Goal: Information Seeking & Learning: Find specific fact

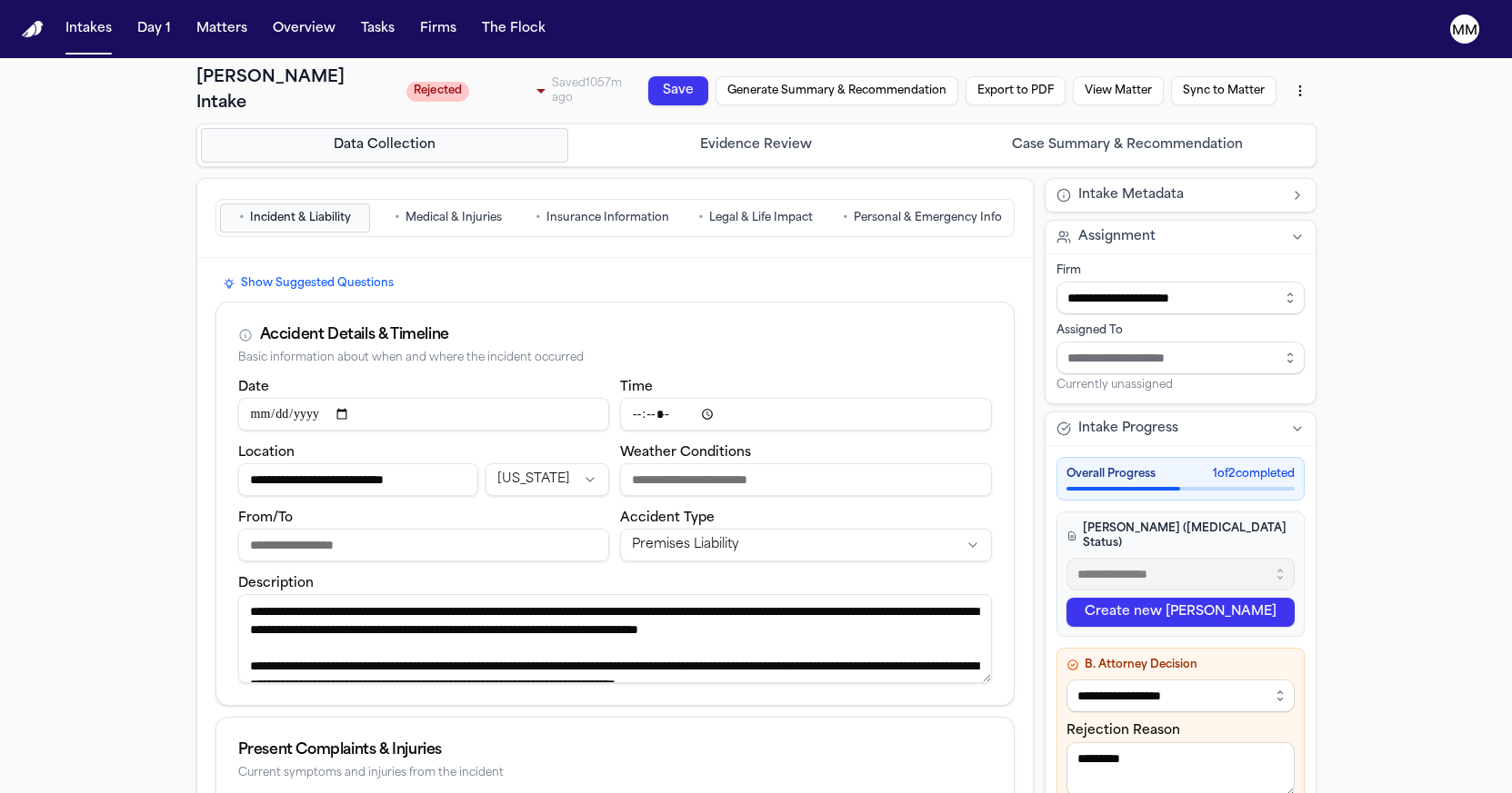
select select "******"
select select "**********"
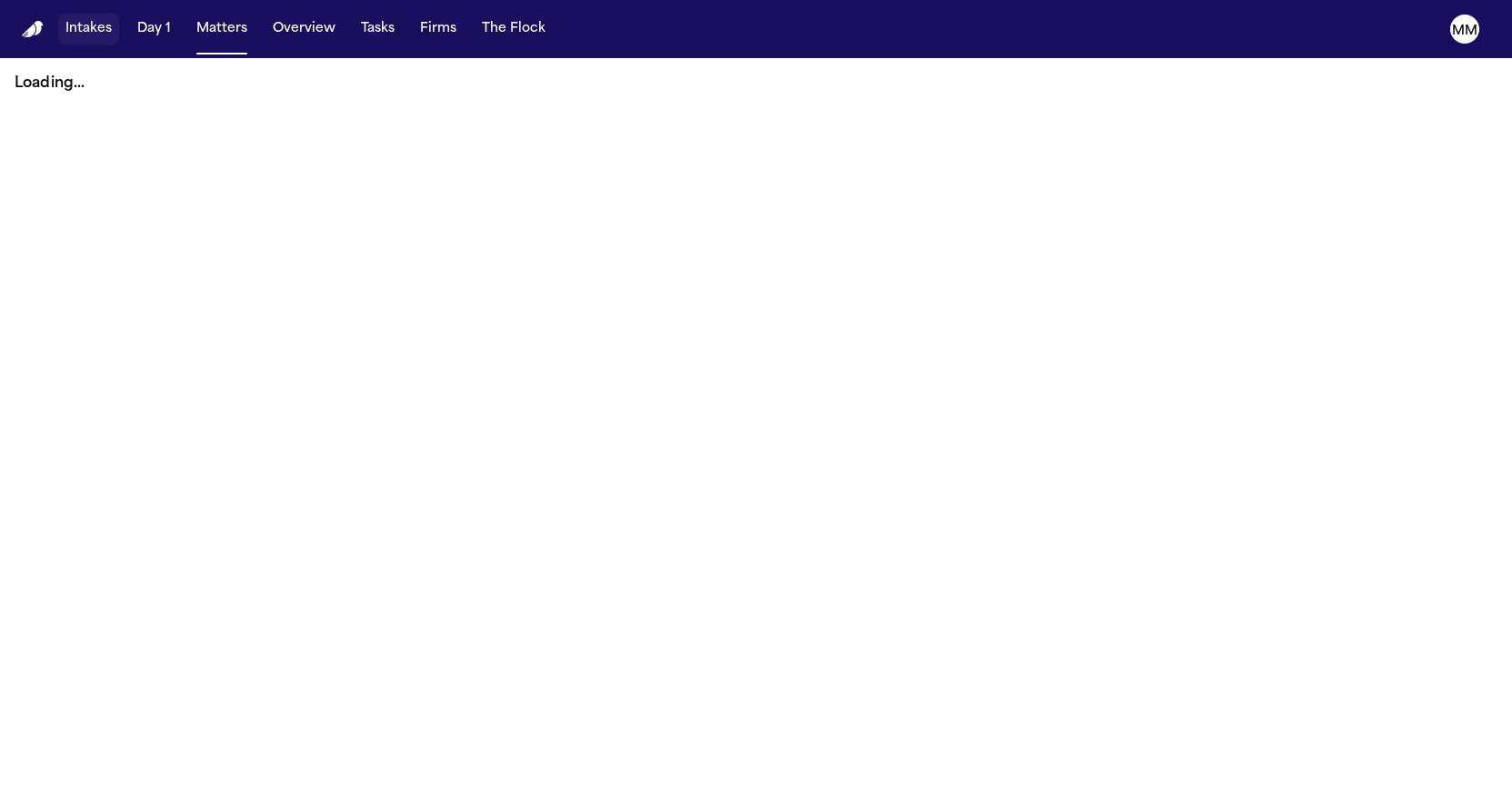
click at [87, 37] on button "Intakes" at bounding box center [89, 29] width 61 height 32
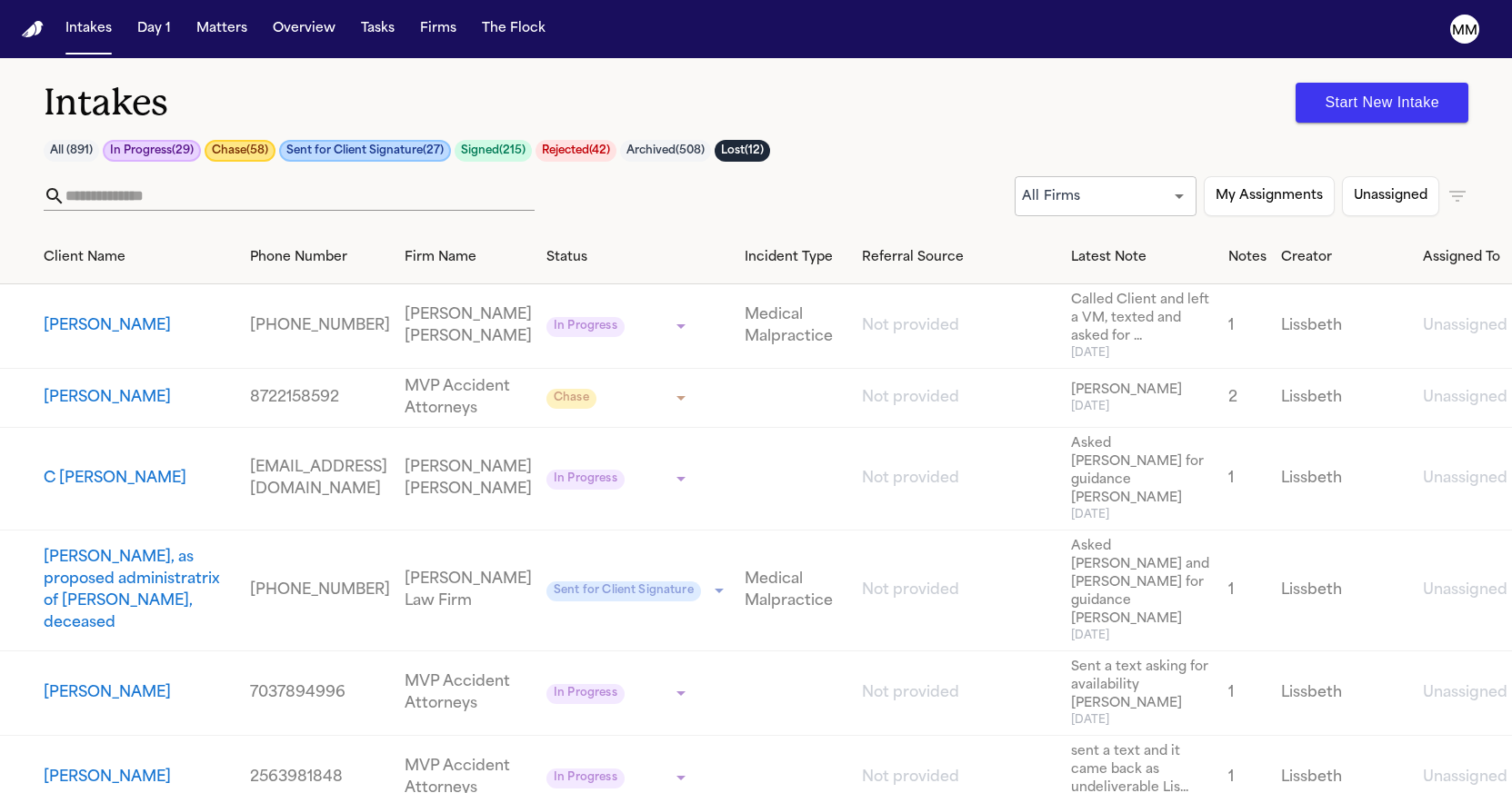
click at [594, 149] on button "Rejected ( 42 )" at bounding box center [576, 151] width 81 height 22
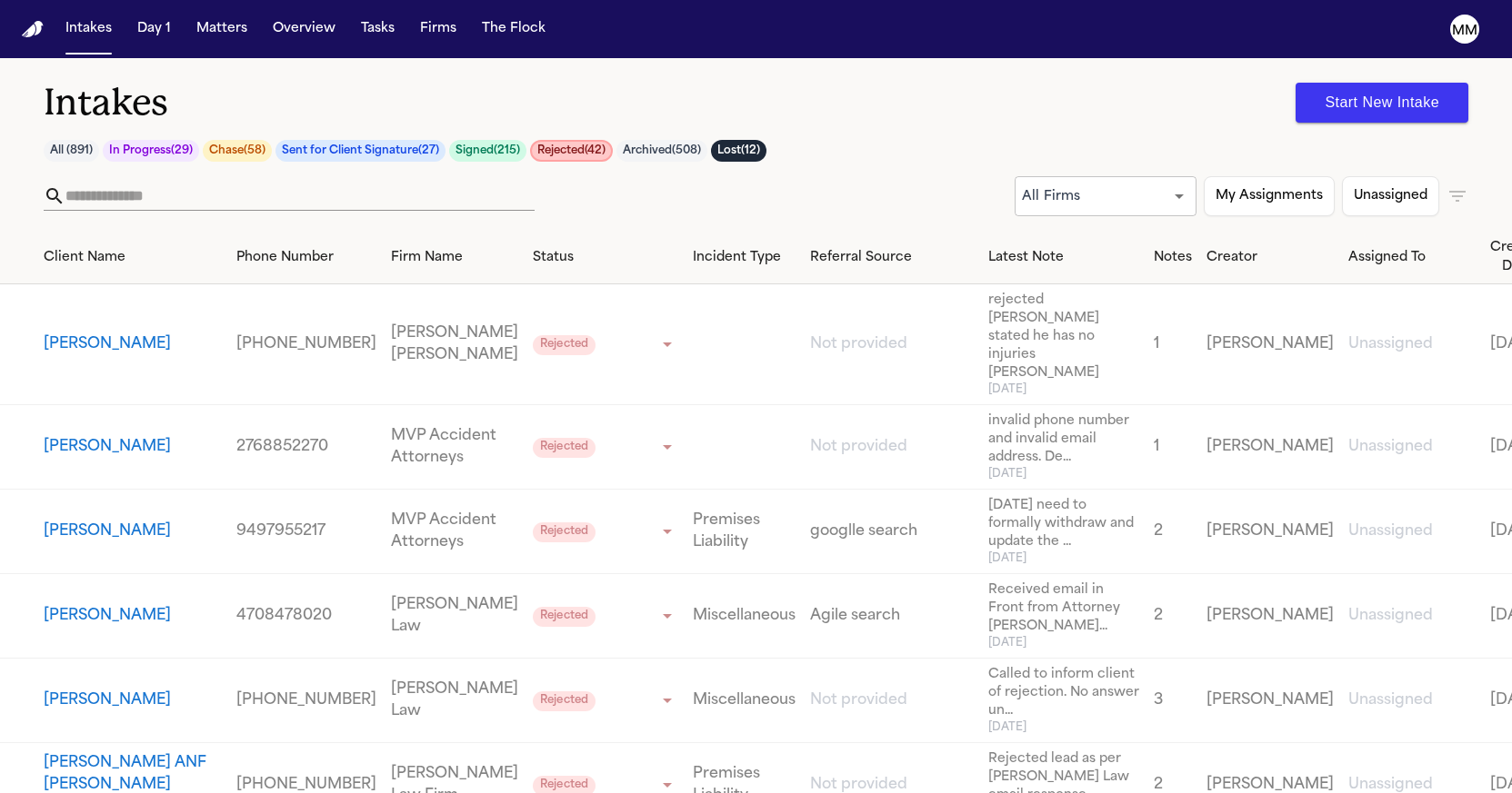
click at [68, 520] on button "[PERSON_NAME]" at bounding box center [107, 531] width 127 height 22
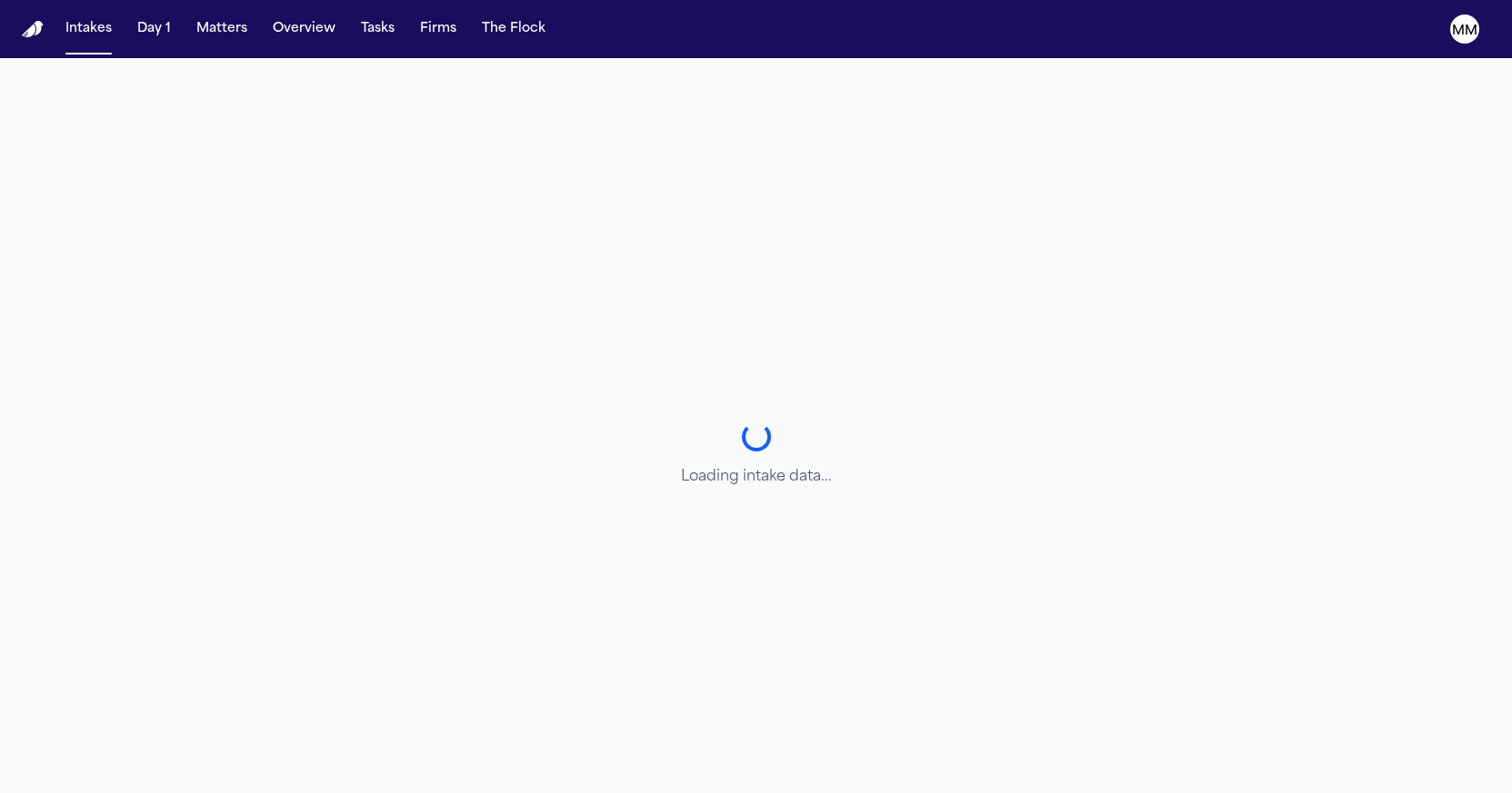
select select "******"
select select "**********"
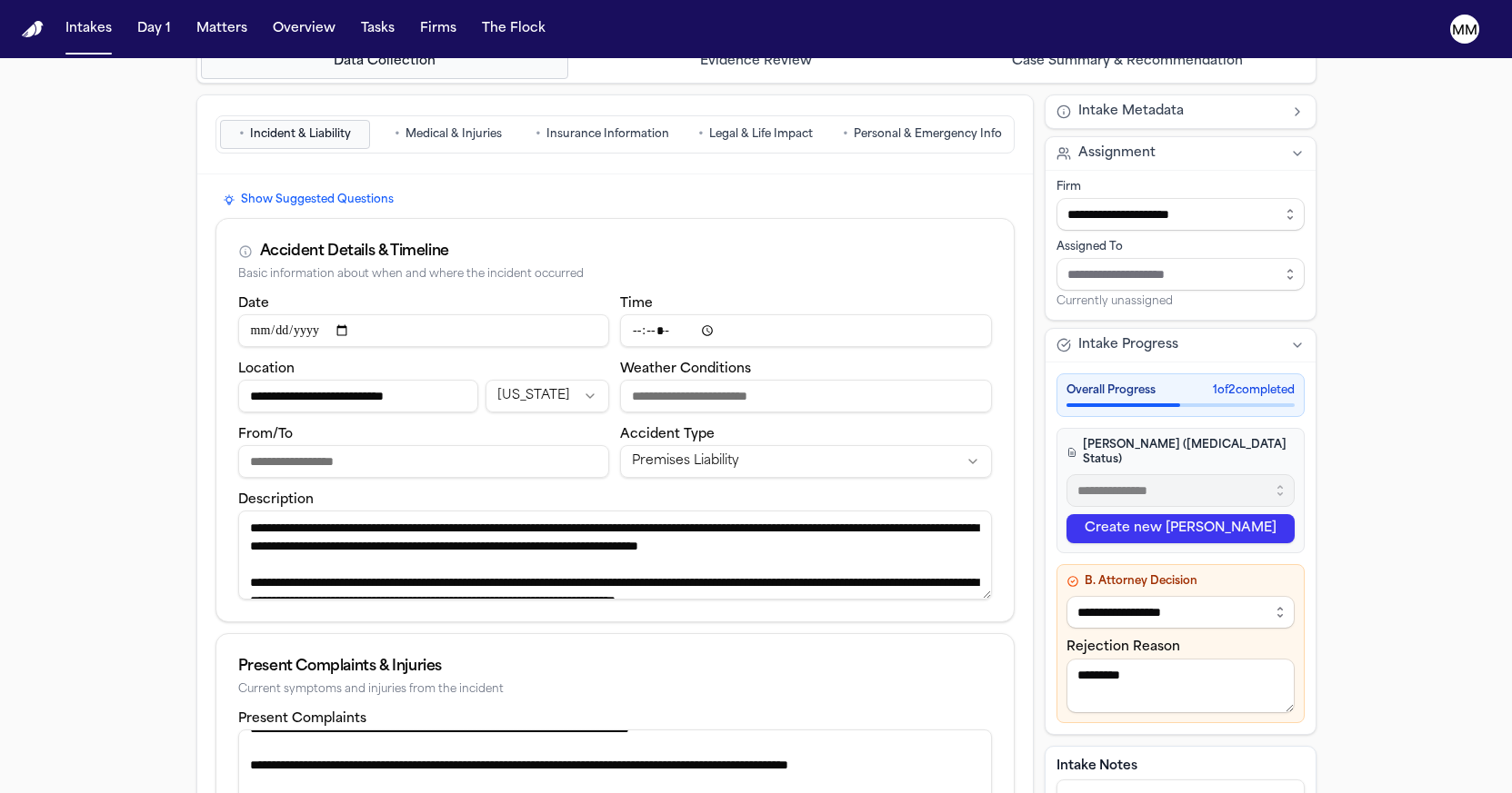
scroll to position [20, 0]
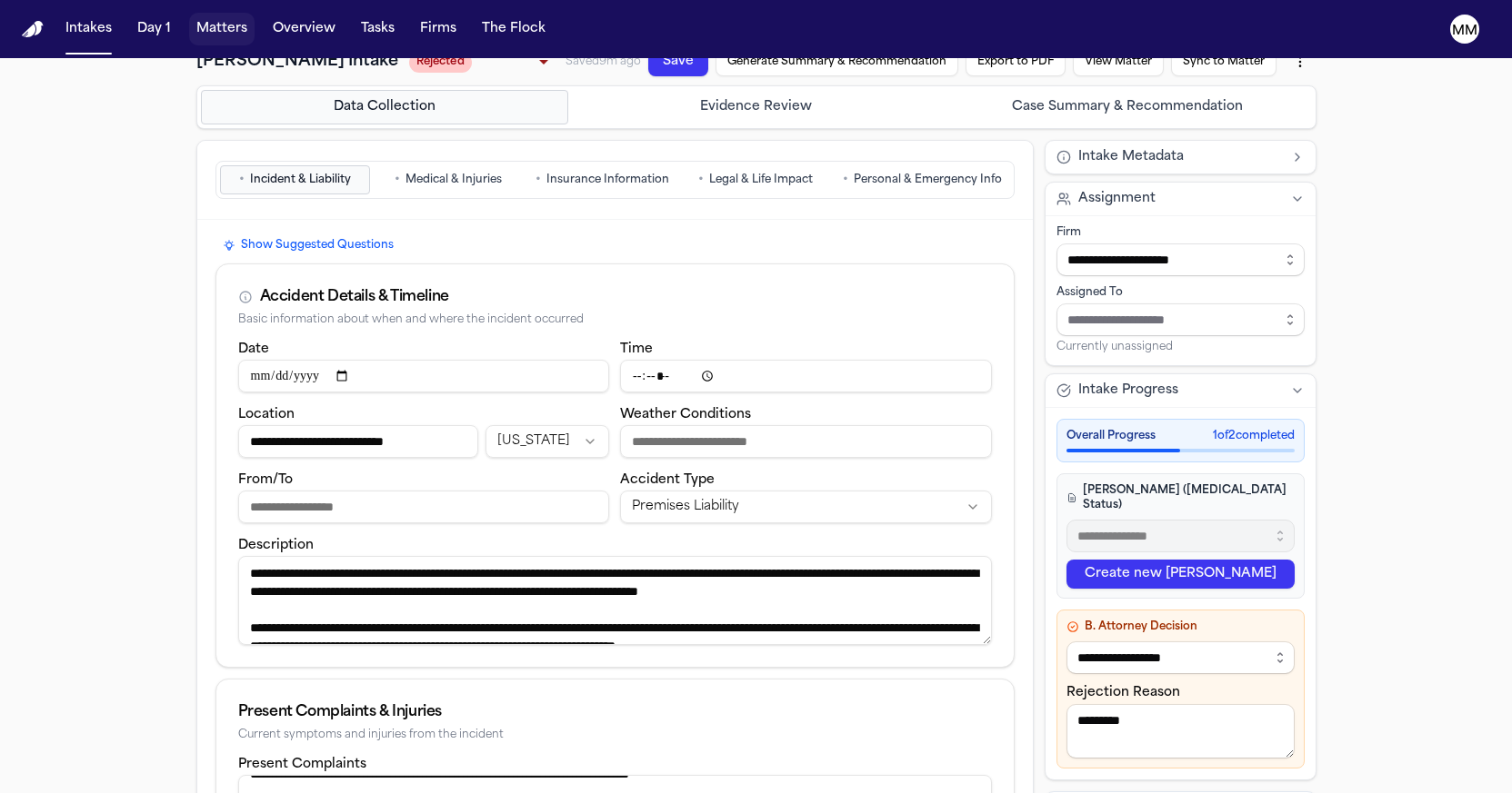
click at [211, 35] on button "Matters" at bounding box center [221, 29] width 66 height 32
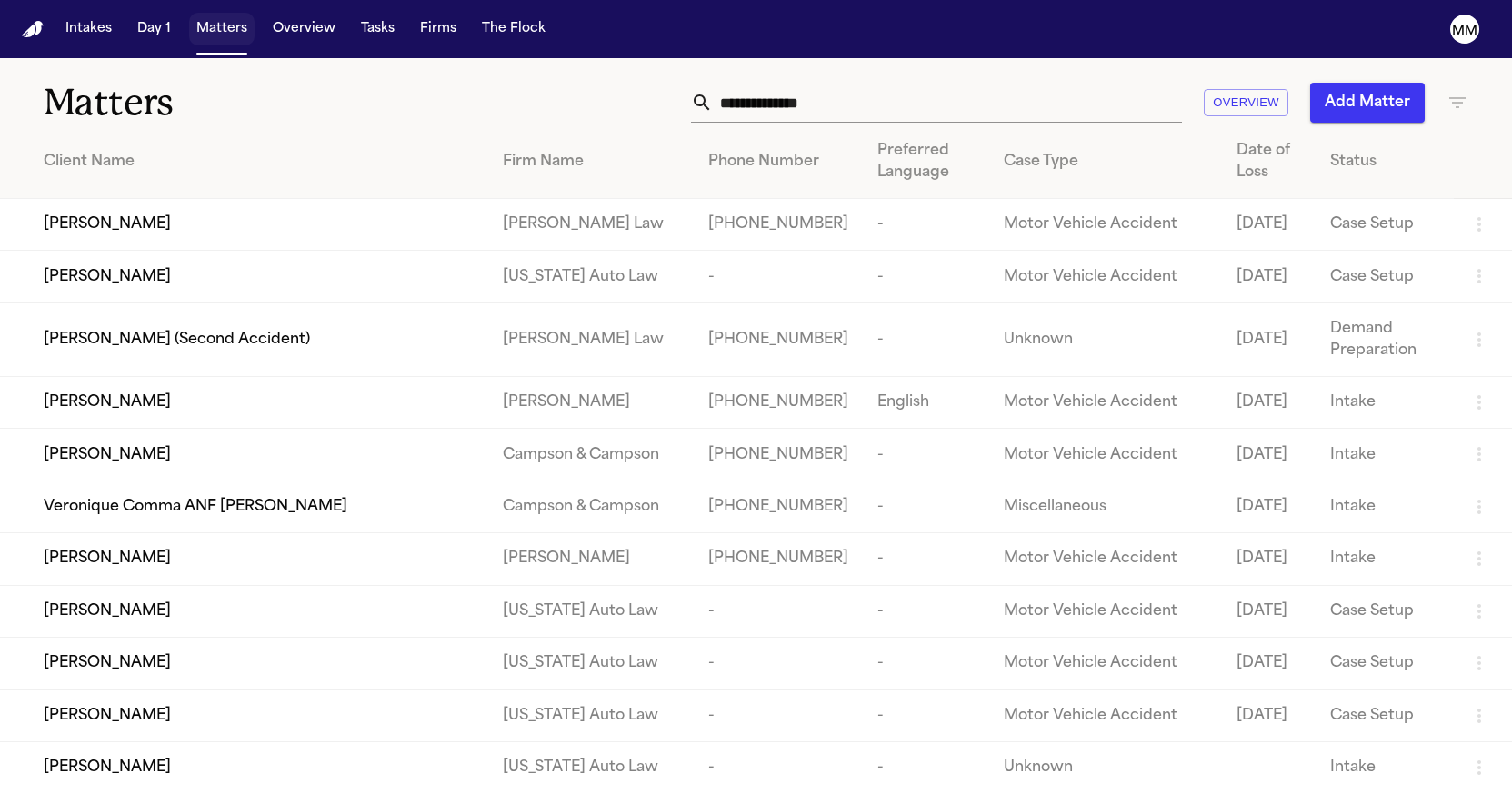
click at [224, 31] on button "Matters" at bounding box center [221, 29] width 66 height 32
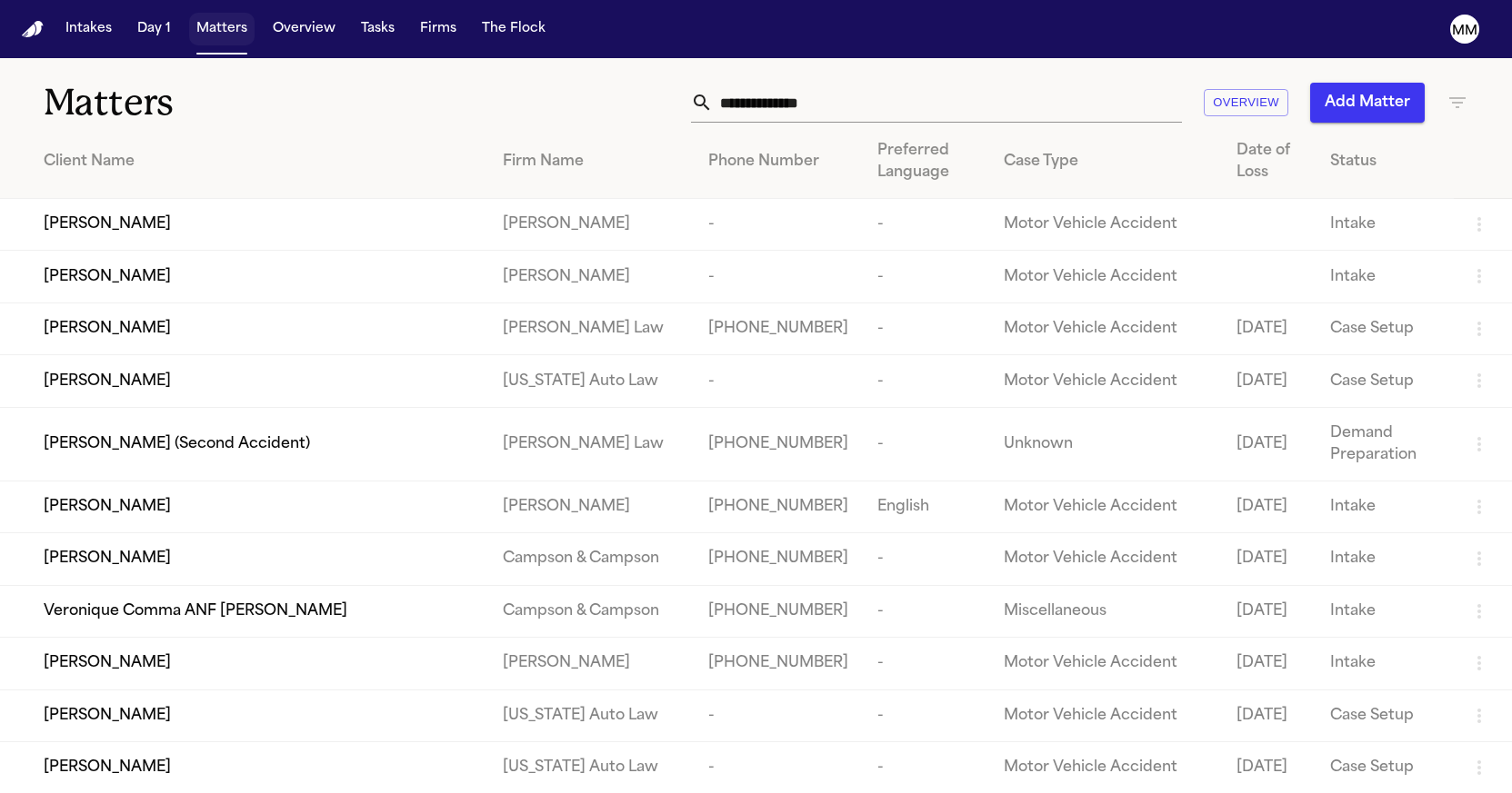
click at [222, 33] on button "Matters" at bounding box center [221, 29] width 66 height 32
click at [786, 96] on input "text" at bounding box center [948, 103] width 469 height 40
click at [761, 106] on input "text" at bounding box center [948, 103] width 469 height 40
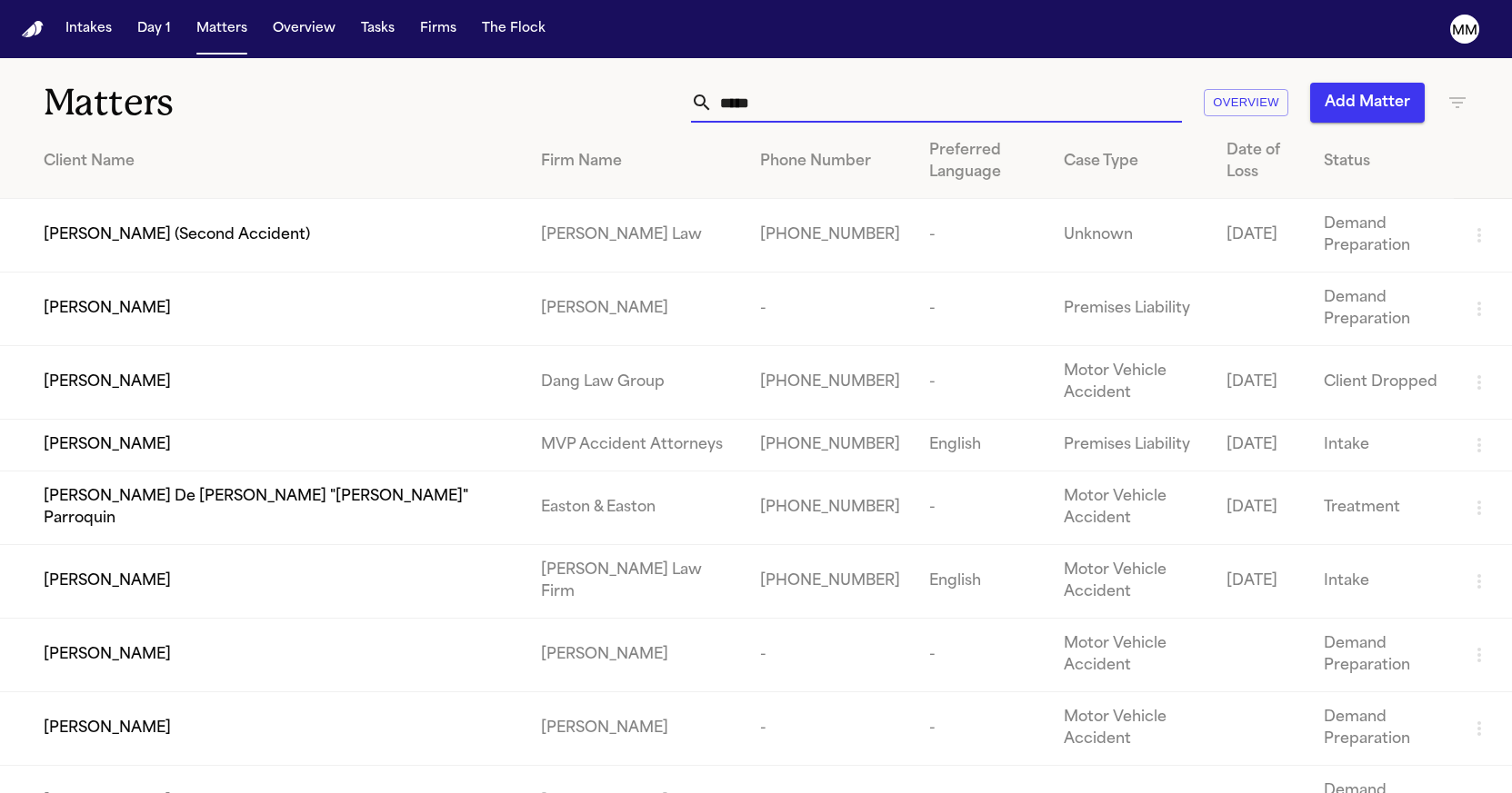
type input "*****"
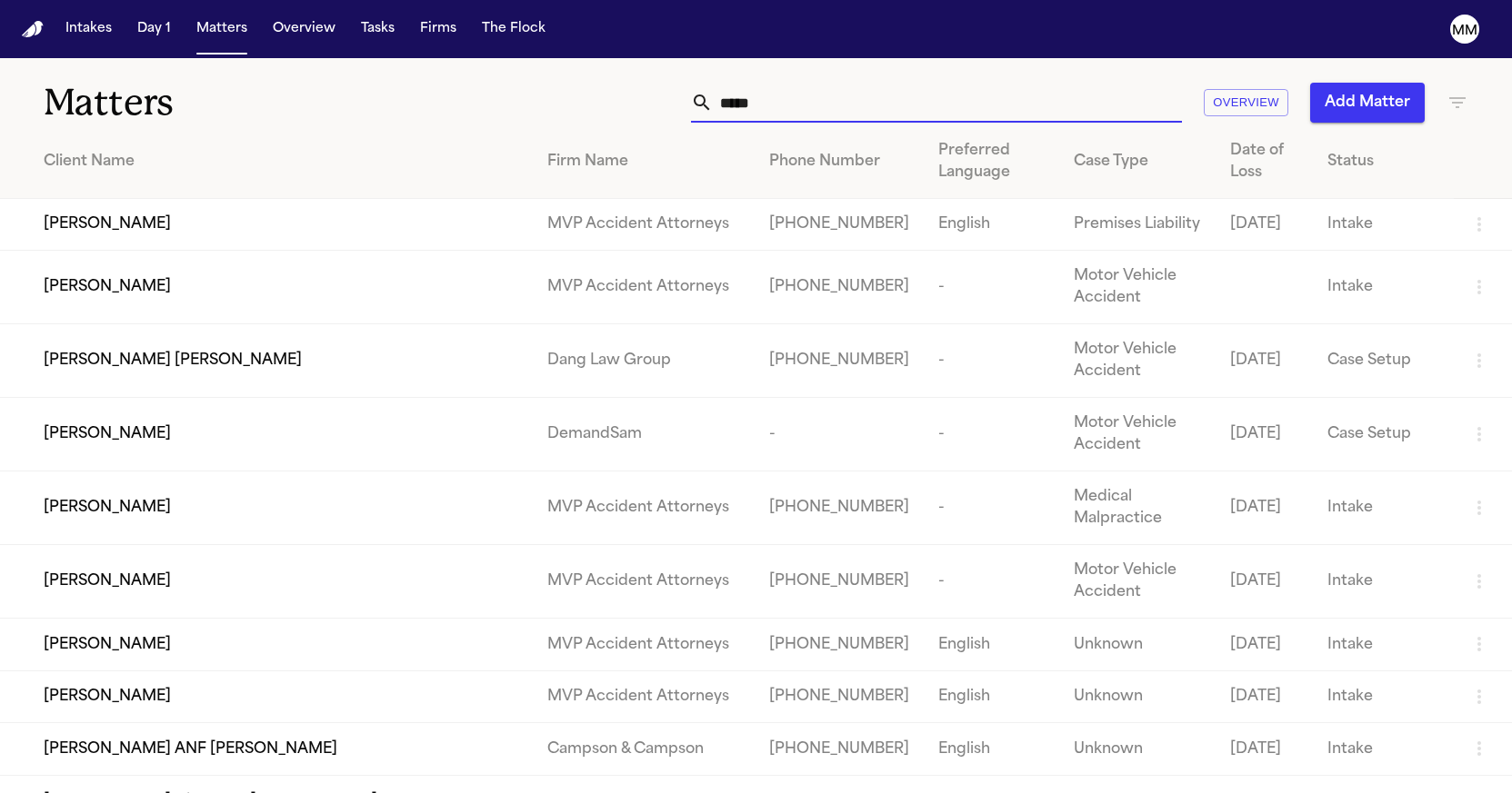
click at [645, 460] on td "DemandSam" at bounding box center [644, 435] width 222 height 73
click at [133, 445] on span "[PERSON_NAME]" at bounding box center [107, 434] width 127 height 22
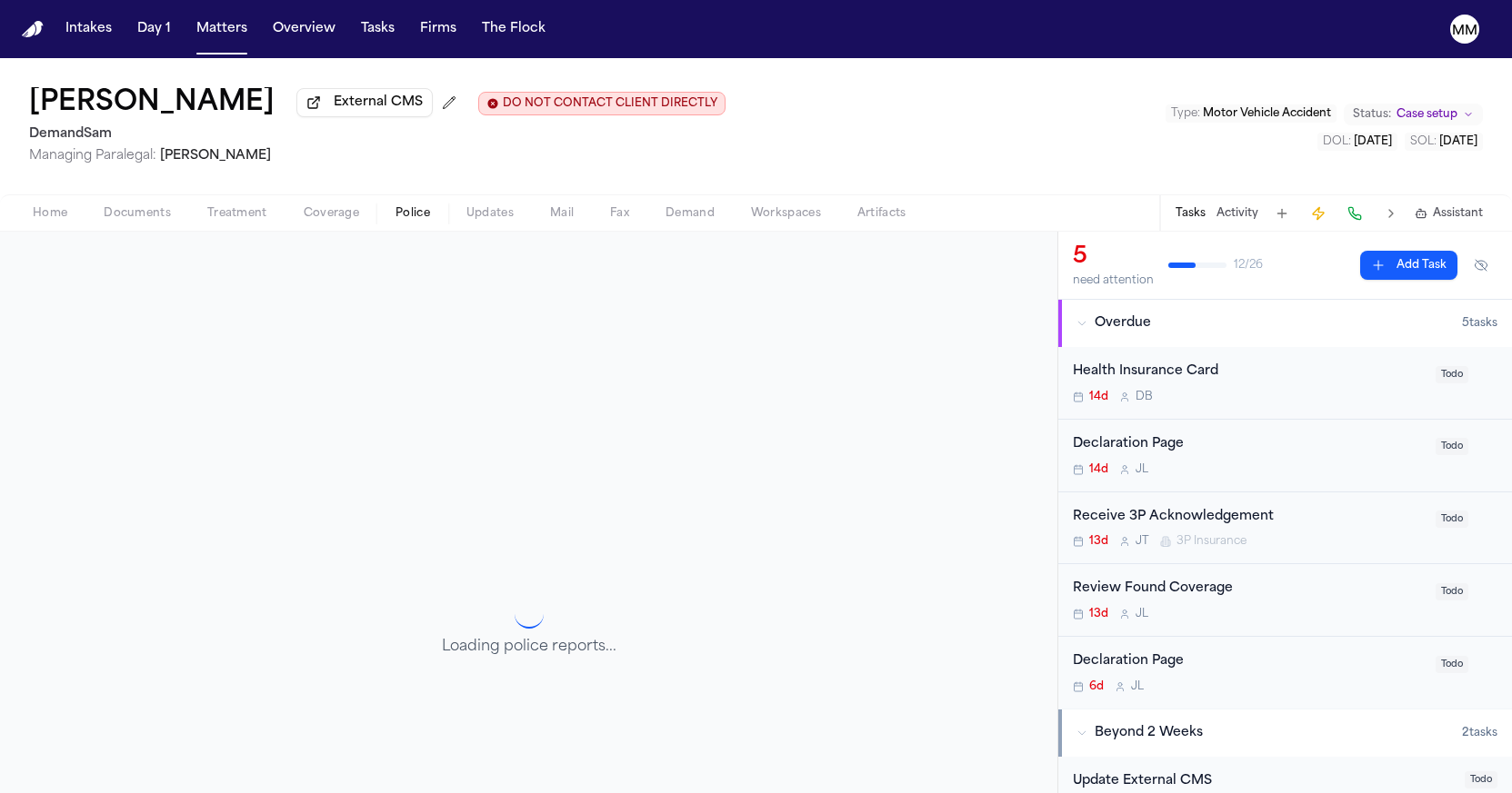
click at [407, 220] on span "Police" at bounding box center [413, 213] width 34 height 14
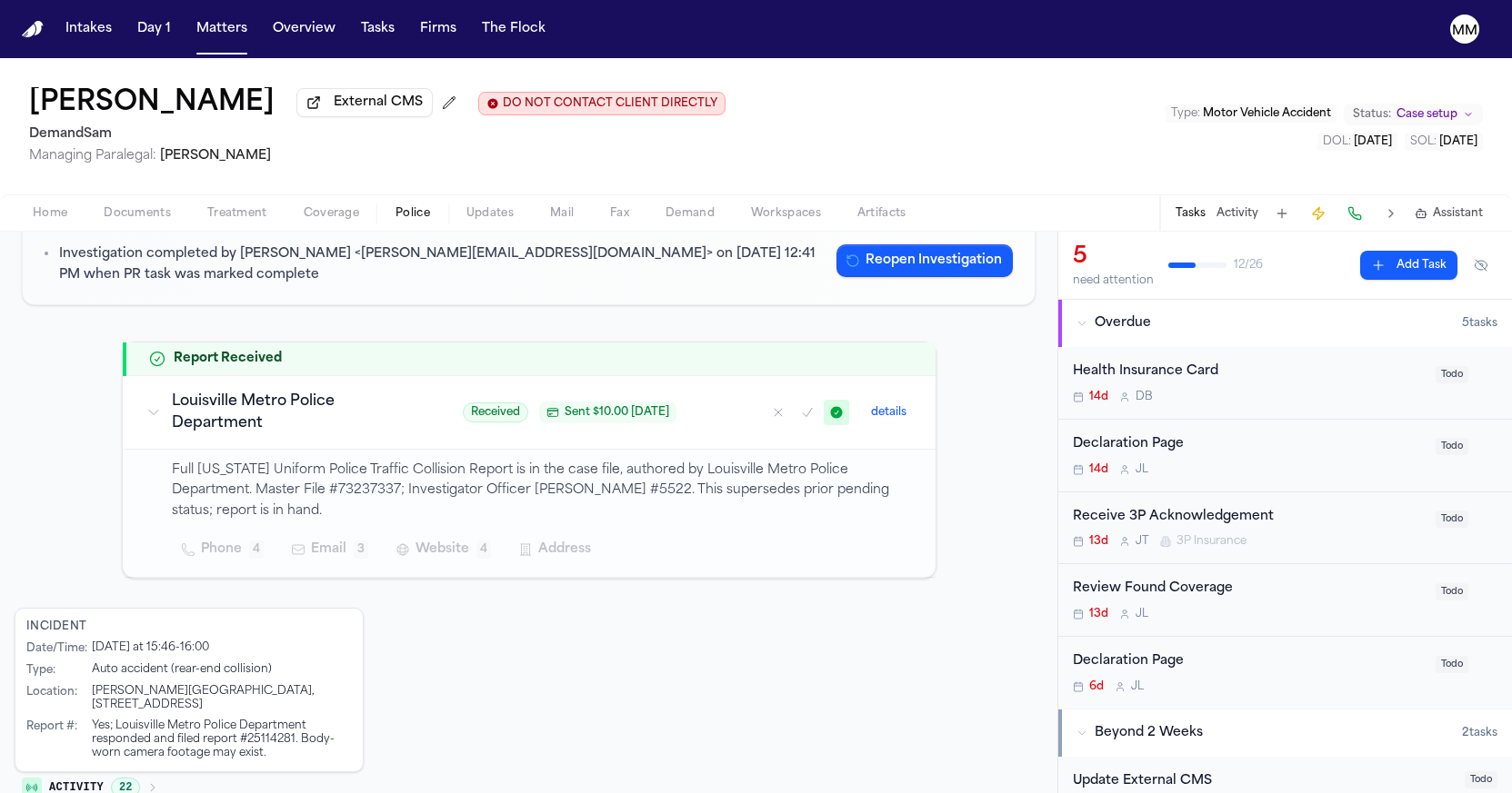
scroll to position [195, 0]
click at [117, 219] on span "Documents" at bounding box center [137, 213] width 68 height 14
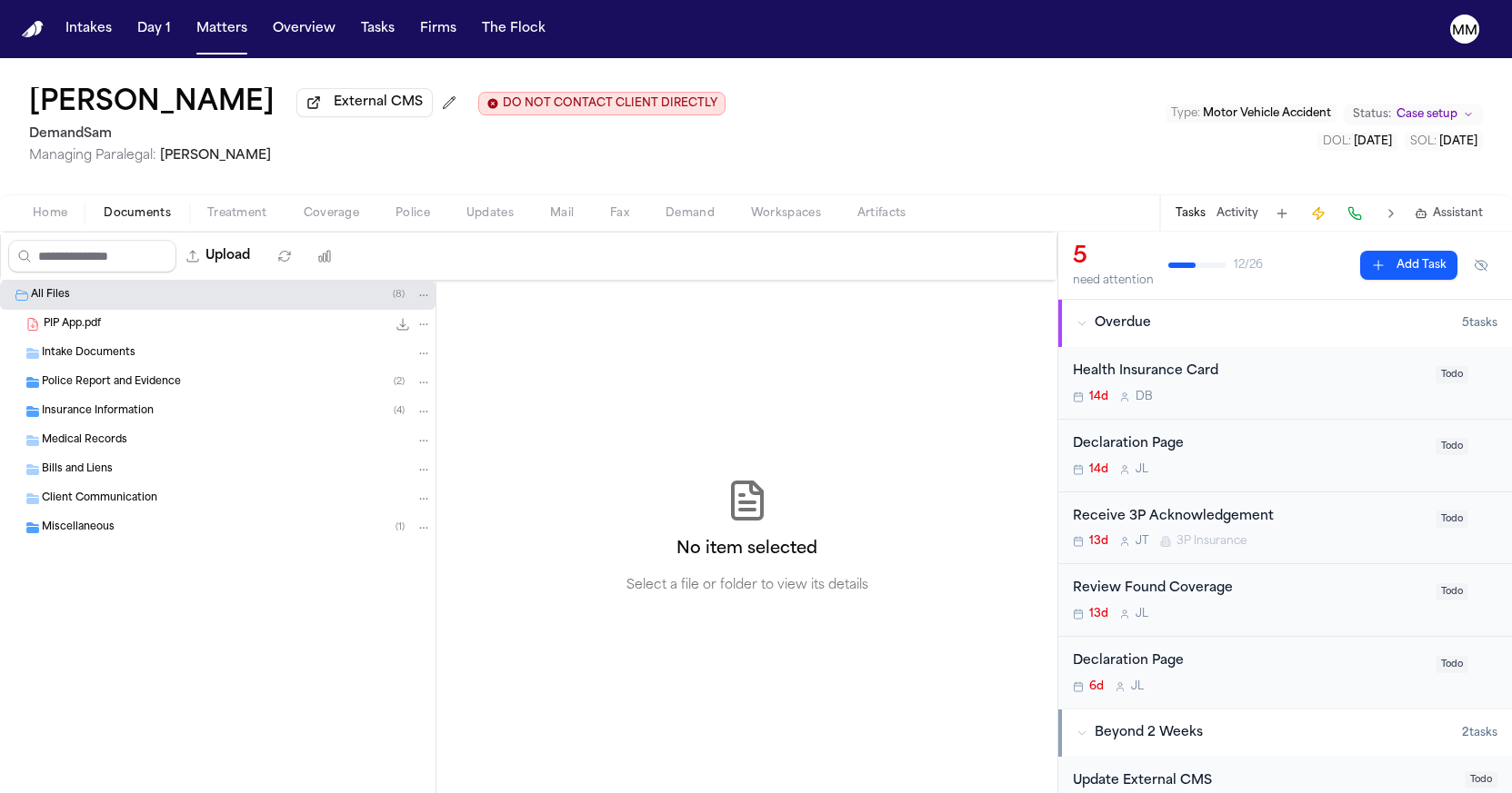
click at [64, 383] on span "Police Report and Evidence" at bounding box center [112, 383] width 139 height 15
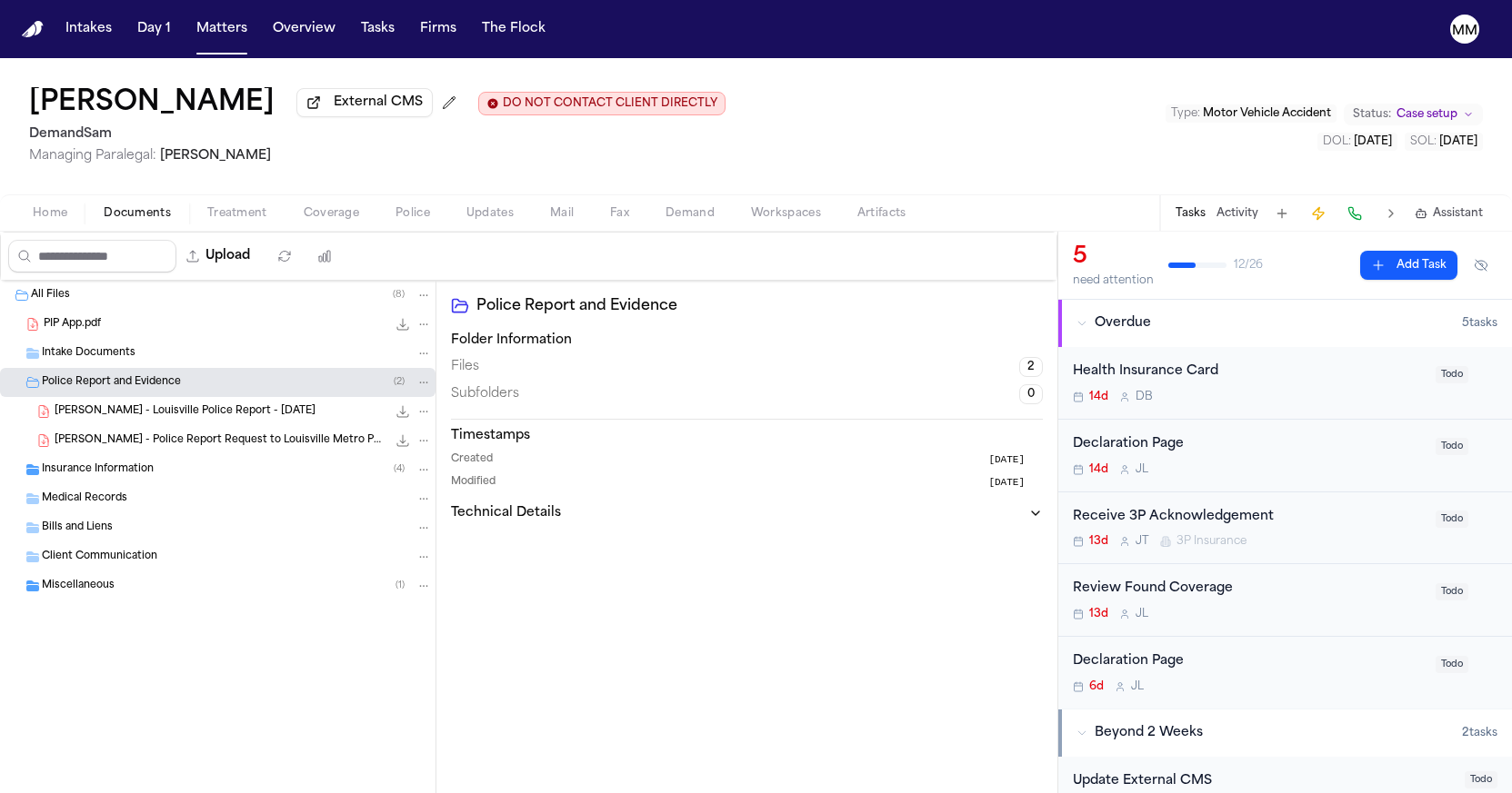
click at [111, 417] on span "[PERSON_NAME] - Louisville Police Report - [DATE]" at bounding box center [185, 412] width 261 height 15
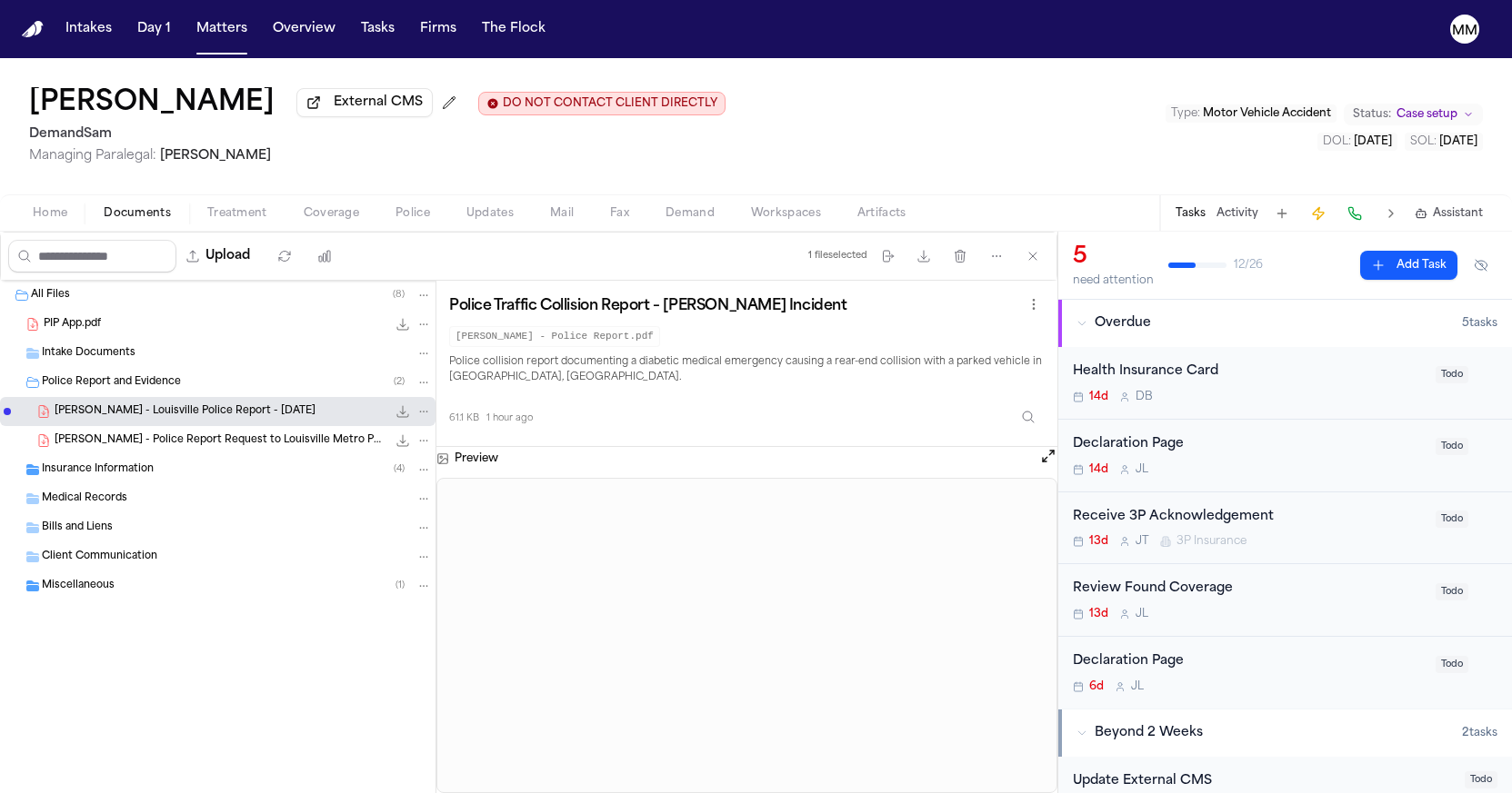
click at [88, 478] on span "Insurance Information" at bounding box center [97, 470] width 112 height 15
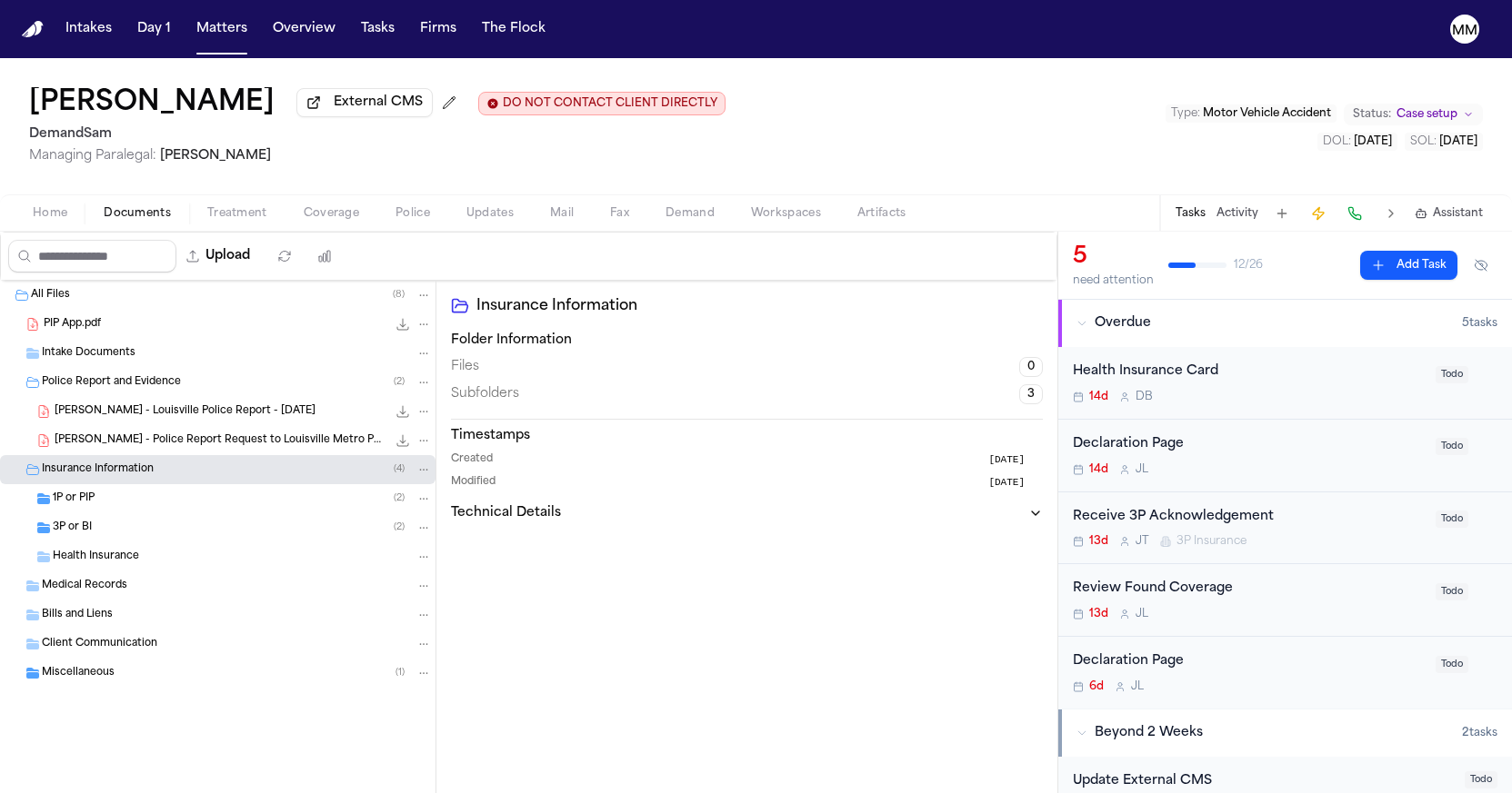
click at [72, 556] on span "Health Insurance" at bounding box center [95, 558] width 87 height 15
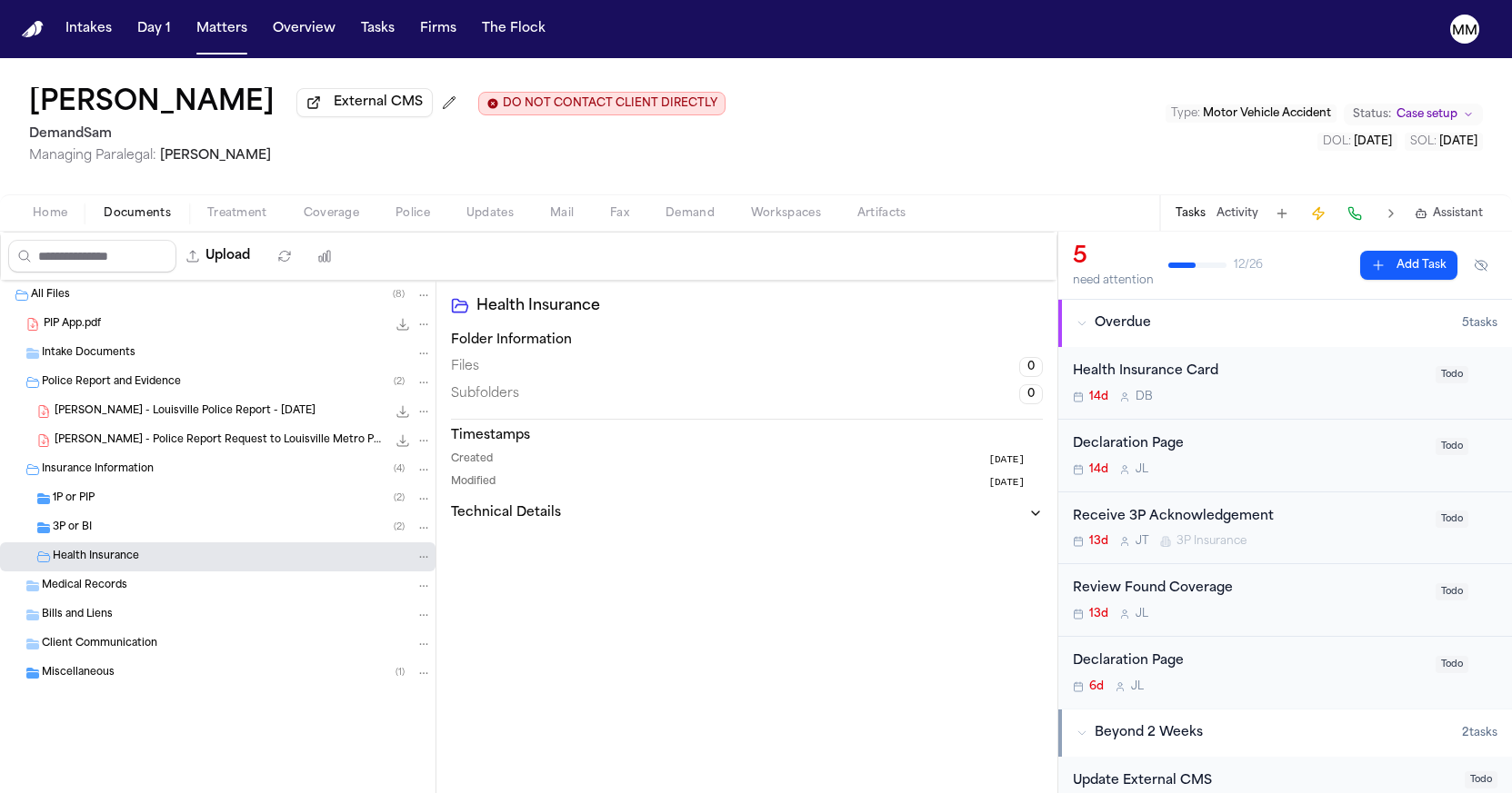
click at [79, 511] on div "1P or PIP ( 2 )" at bounding box center [217, 498] width 436 height 30
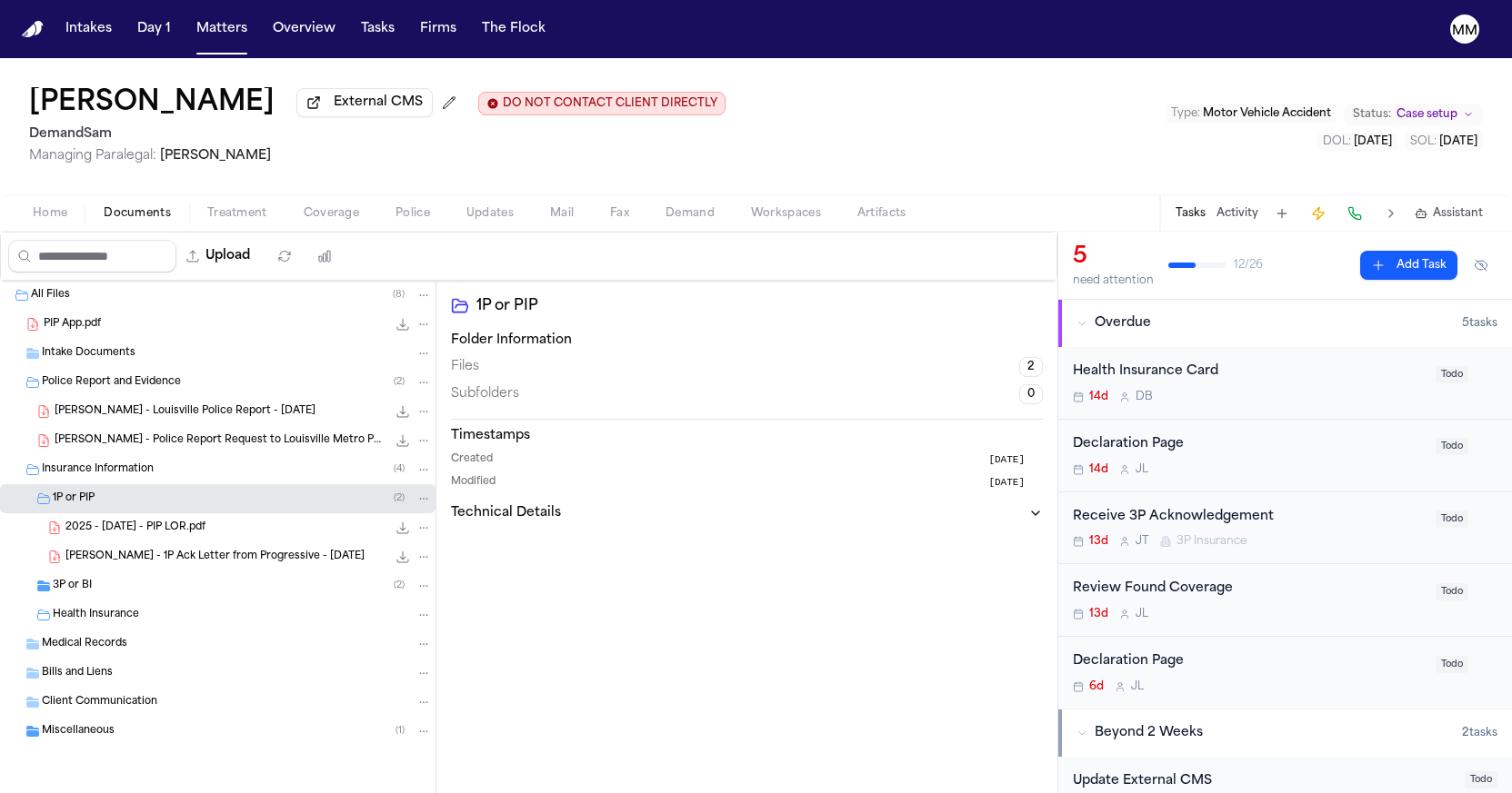
click at [83, 565] on span "[PERSON_NAME] - 1P Ack Letter from Progressive - [DATE]" at bounding box center [215, 558] width 299 height 15
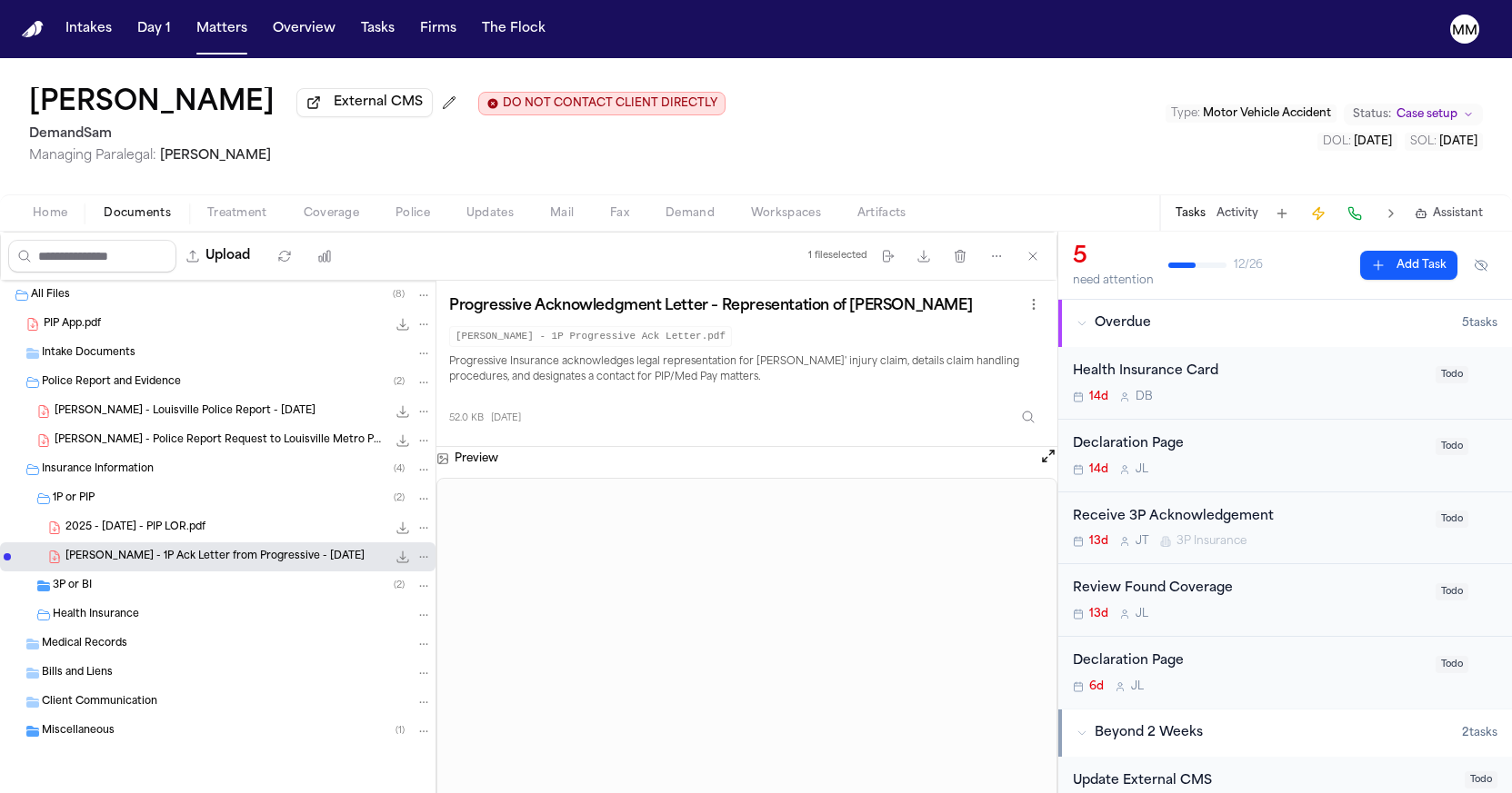
click at [197, 530] on span "2025 - [DATE] - PIP LOR.pdf" at bounding box center [135, 528] width 140 height 15
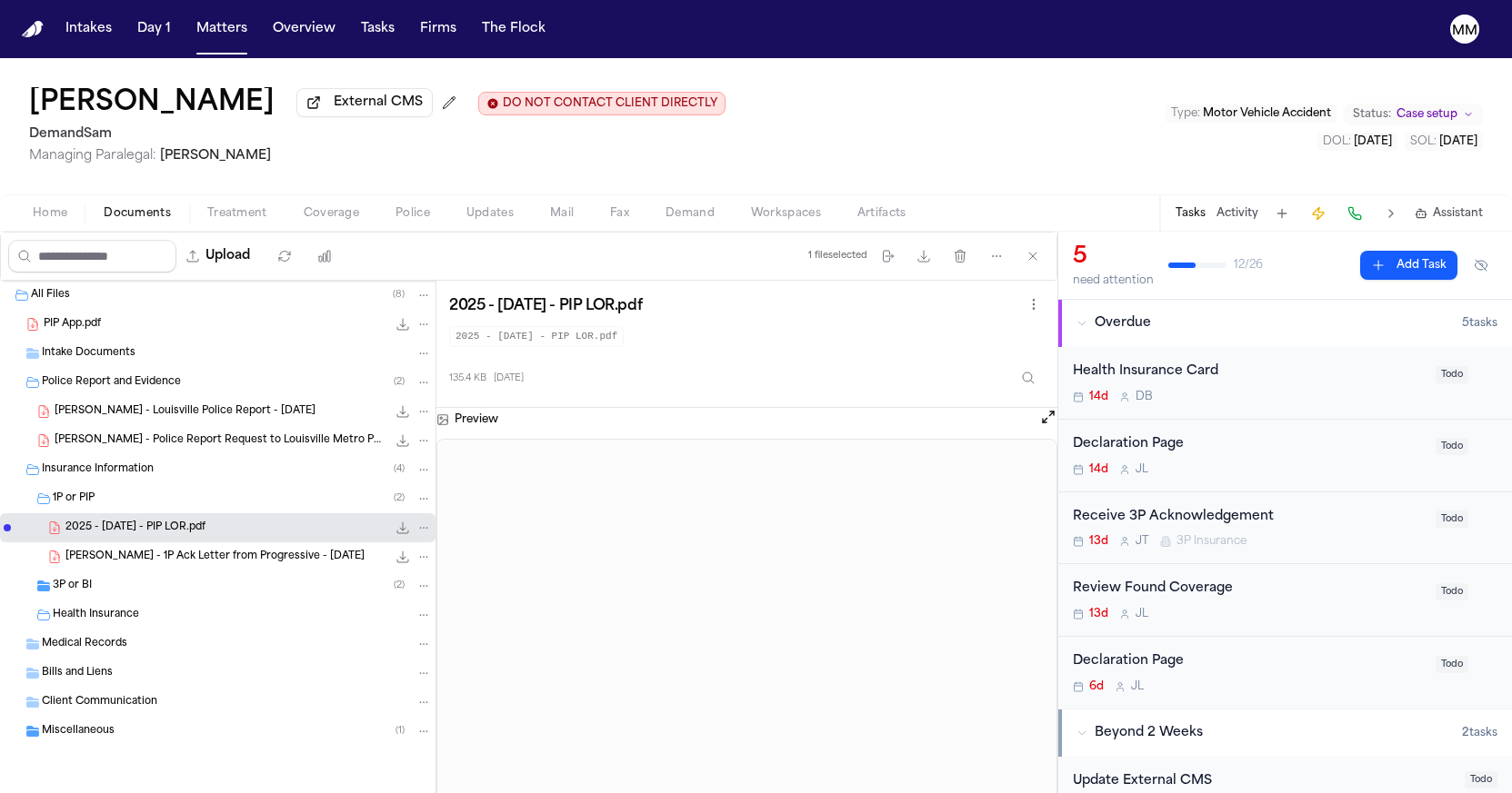
click at [86, 591] on span "3P or BI" at bounding box center [72, 586] width 39 height 15
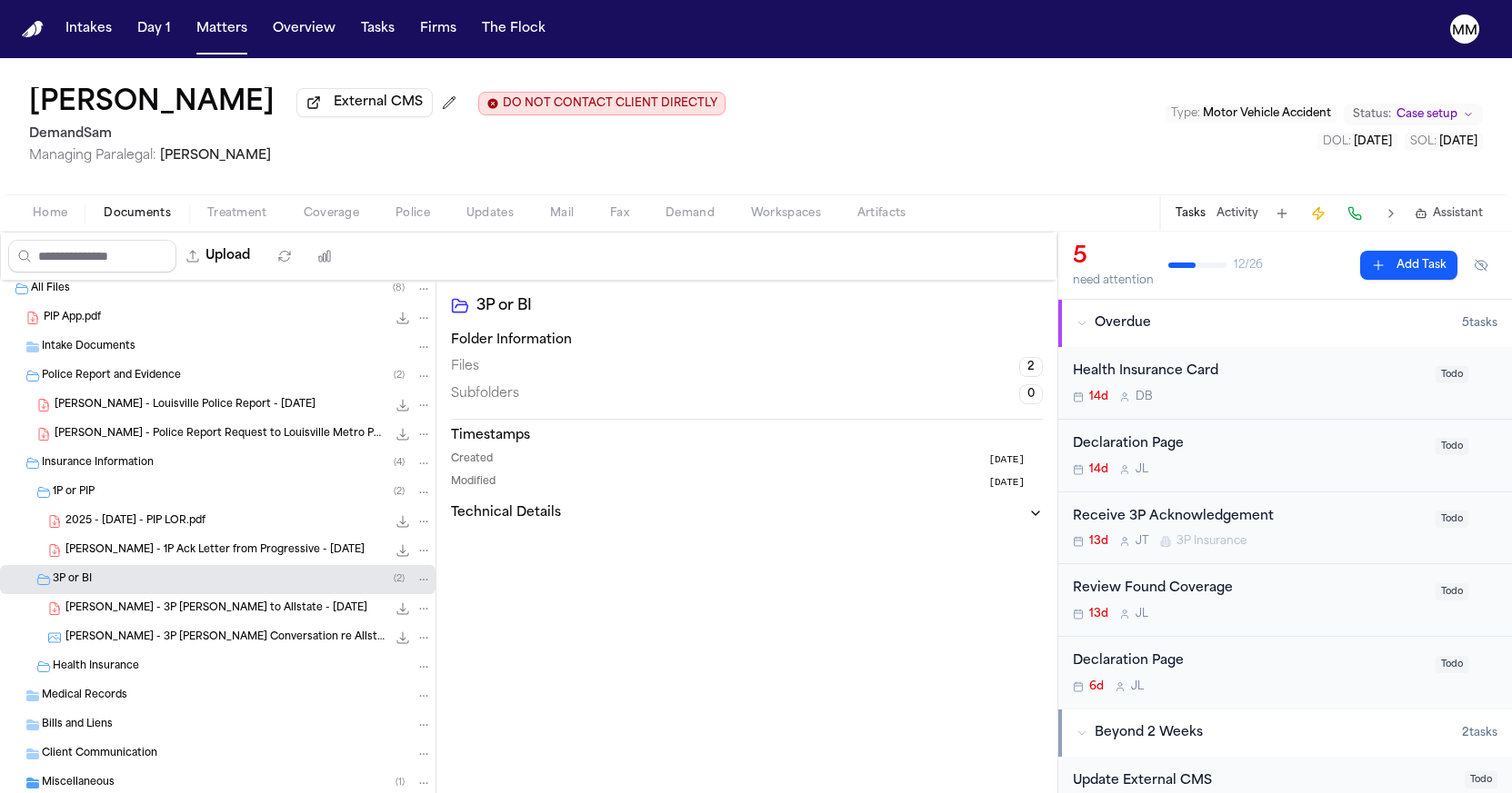
scroll to position [8, 0]
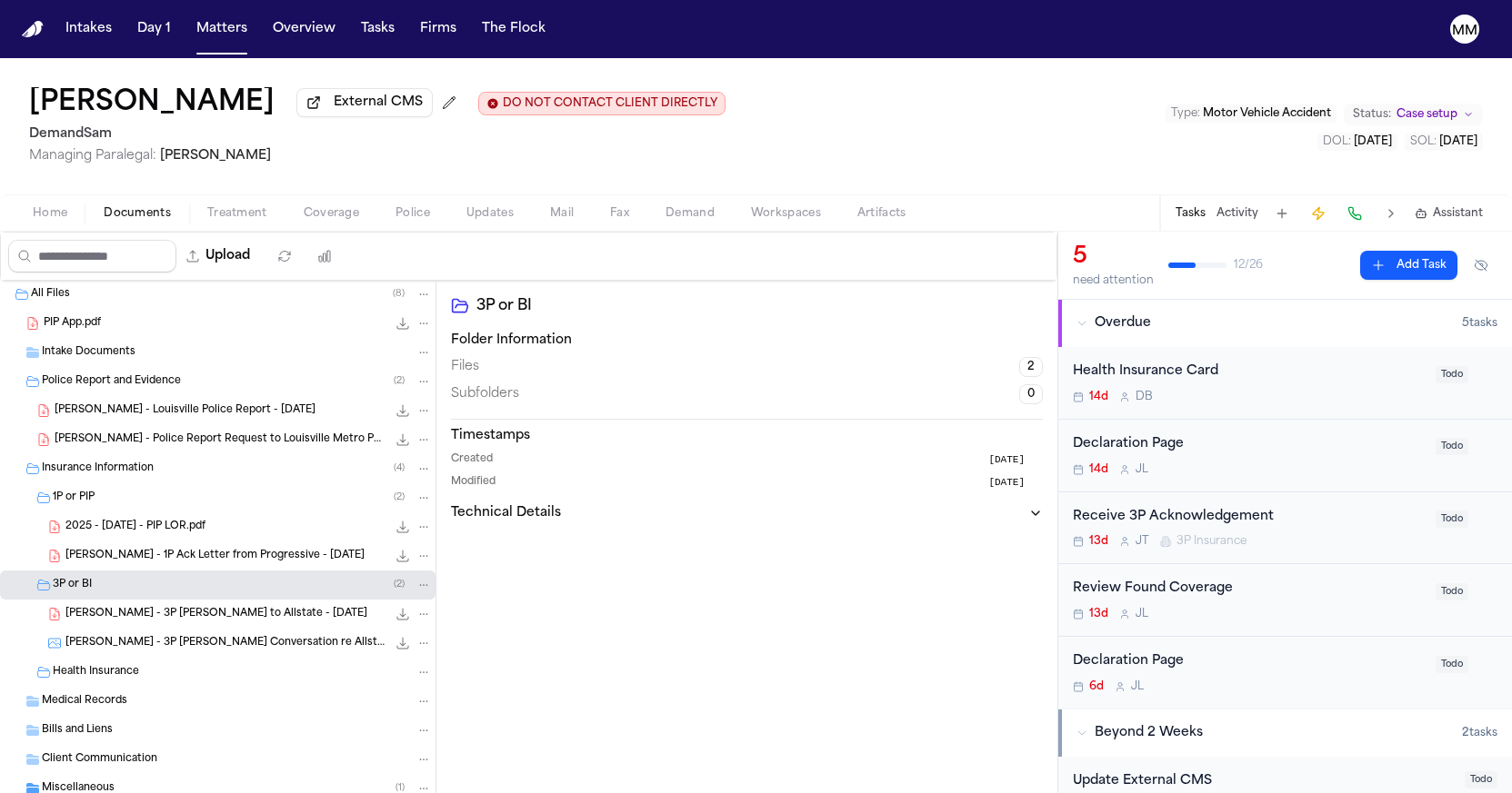
click at [146, 642] on span "[PERSON_NAME] - 3P [PERSON_NAME] Conversation re Allstate Claim - 968386581 - 2…" at bounding box center [226, 643] width 321 height 15
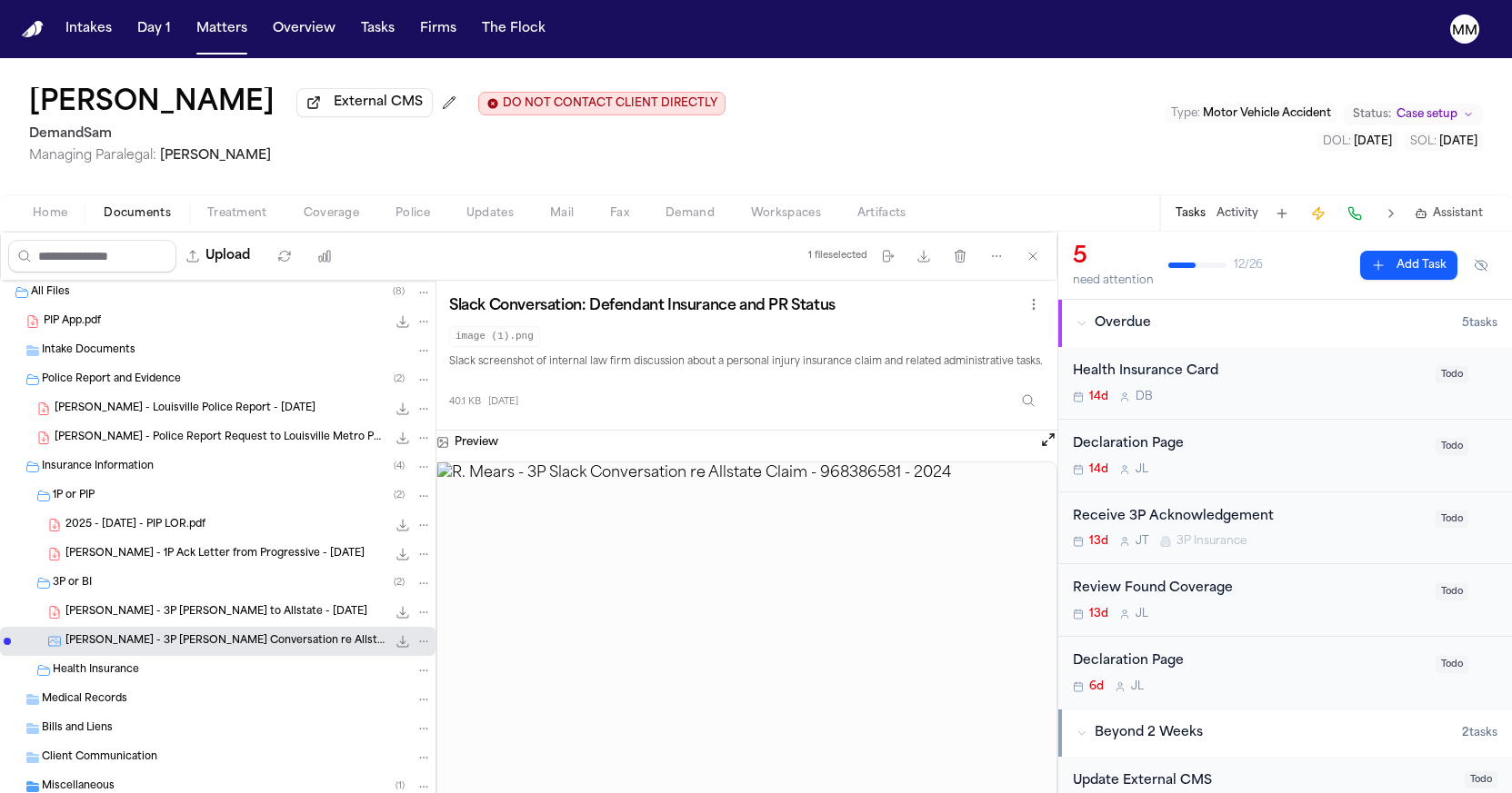
scroll to position [0, 0]
click at [186, 416] on span "[PERSON_NAME] - Louisville Police Report - [DATE]" at bounding box center [185, 409] width 261 height 15
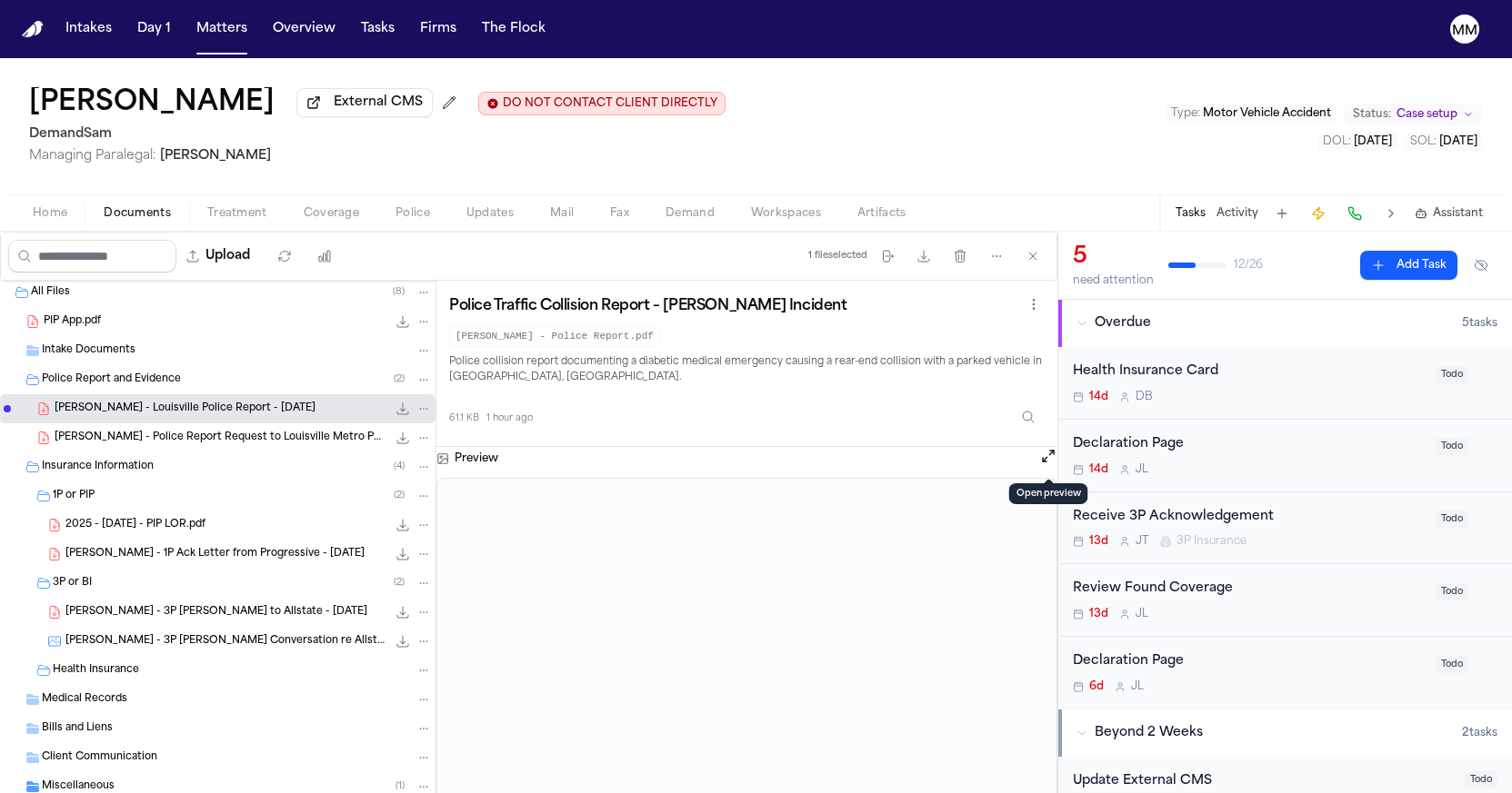
click at [1044, 451] on button at bounding box center [1048, 458] width 18 height 24
click at [1052, 463] on button "Open preview" at bounding box center [1048, 456] width 18 height 18
